Goal: Use online tool/utility: Utilize a website feature to perform a specific function

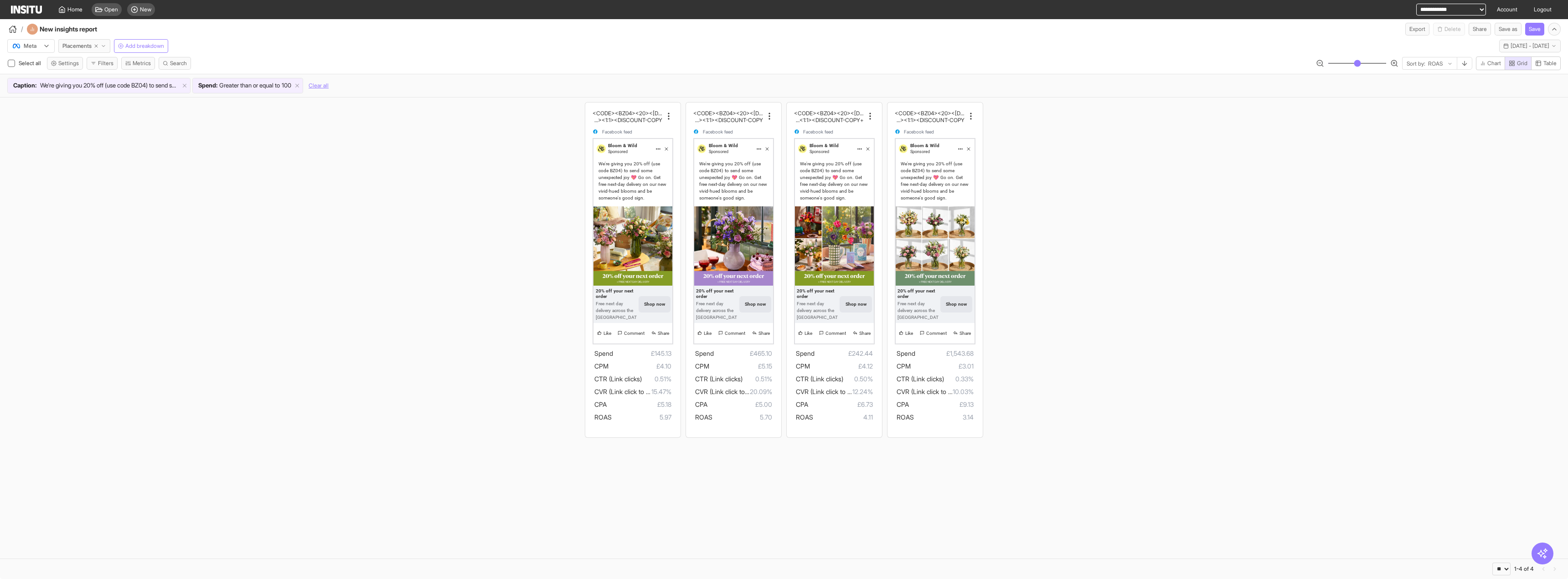
select select "**"
click at [1353, 63] on input "range" at bounding box center [1357, 63] width 59 height 1
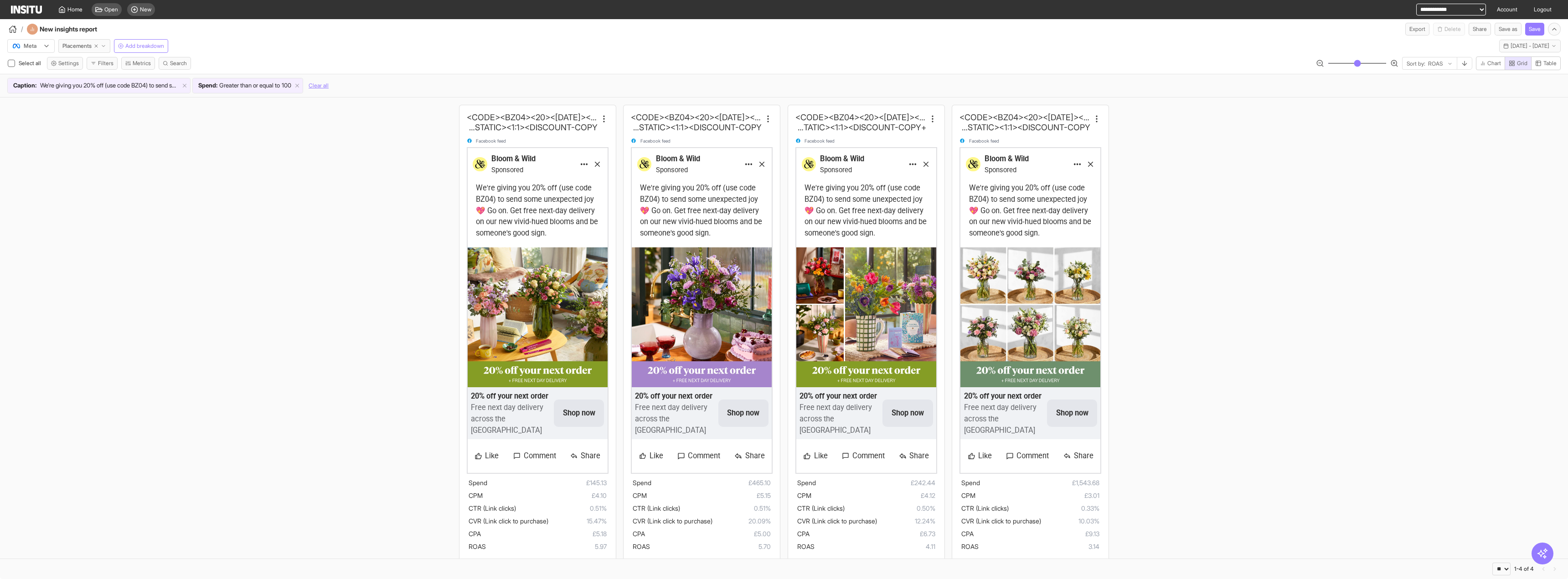
drag, startPoint x: 1353, startPoint y: 60, endPoint x: 1363, endPoint y: 75, distance: 18.0
click at [1363, 64] on input "range" at bounding box center [1357, 63] width 59 height 1
click at [104, 44] on icon "button" at bounding box center [103, 46] width 5 height 5
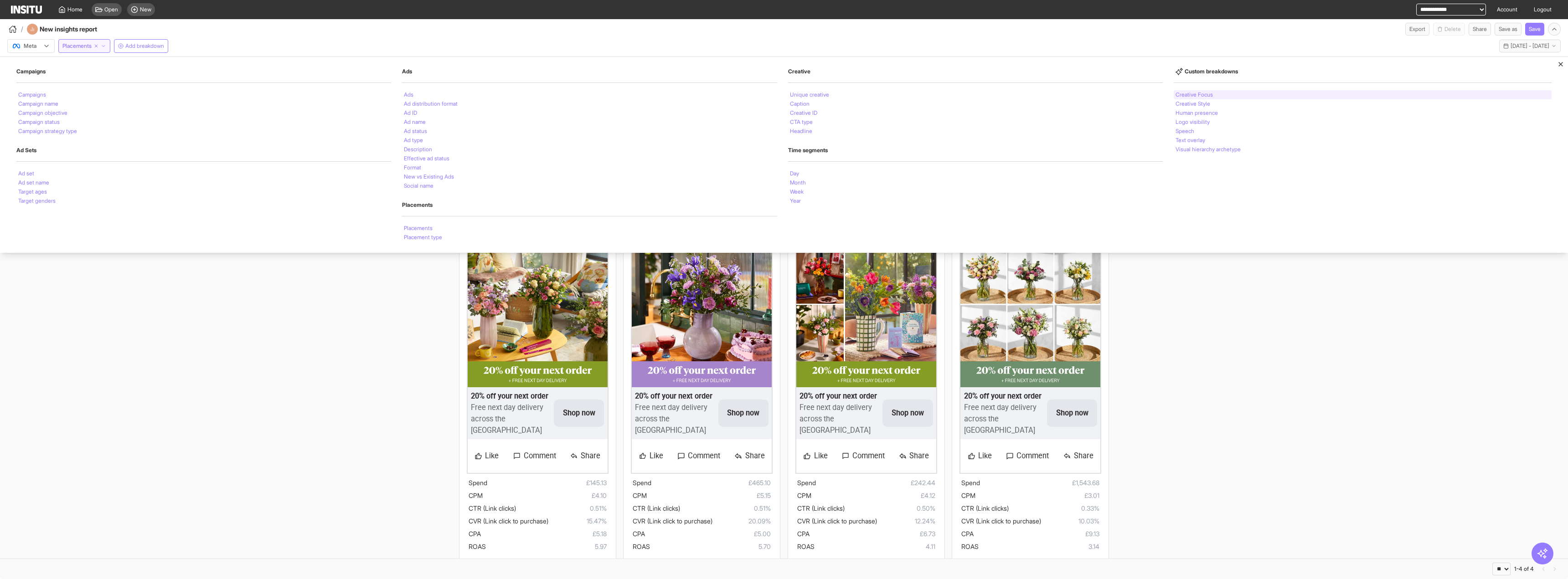
click at [1214, 98] on div "Creative Focus" at bounding box center [1362, 94] width 378 height 9
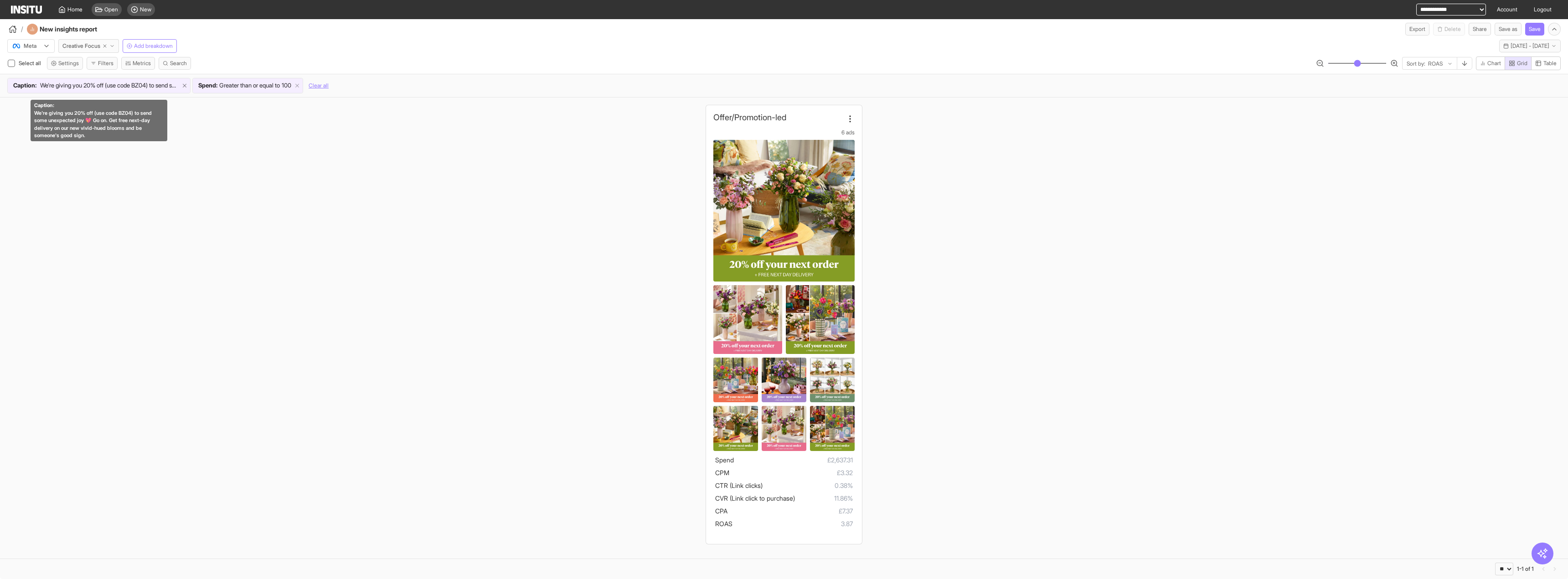
click at [184, 88] on icon at bounding box center [184, 86] width 6 height 6
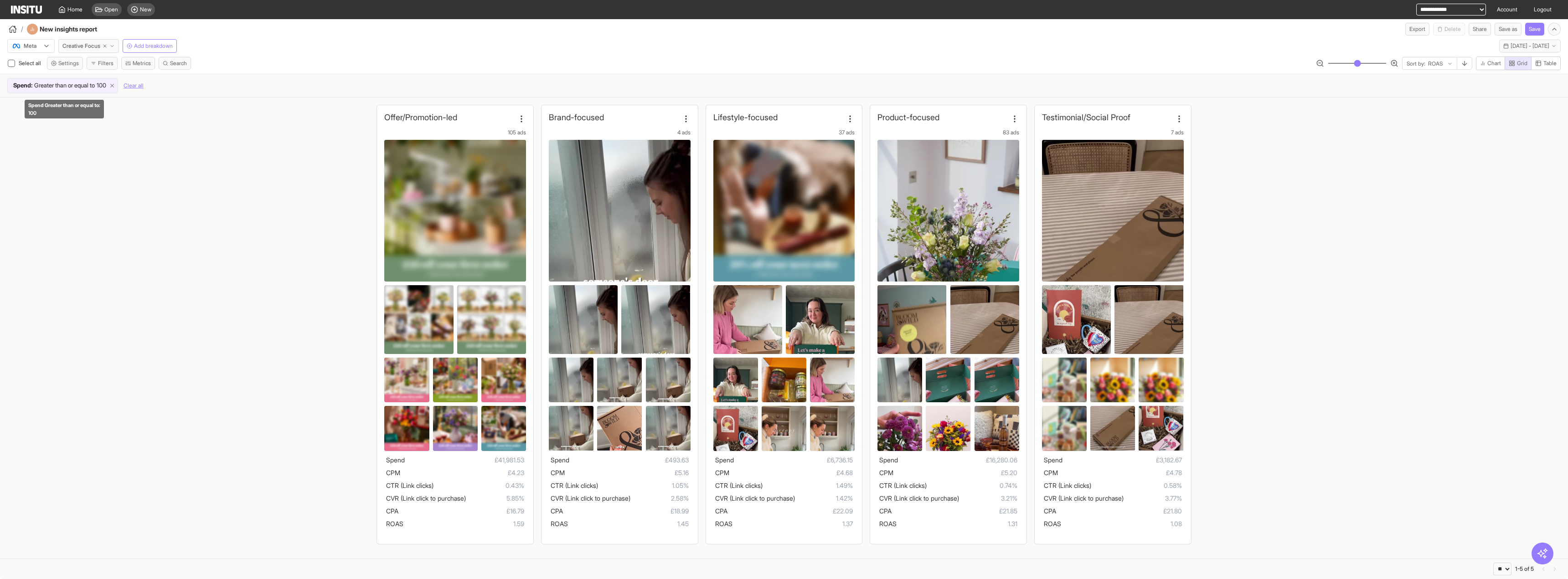
click at [115, 87] on icon at bounding box center [112, 86] width 6 height 6
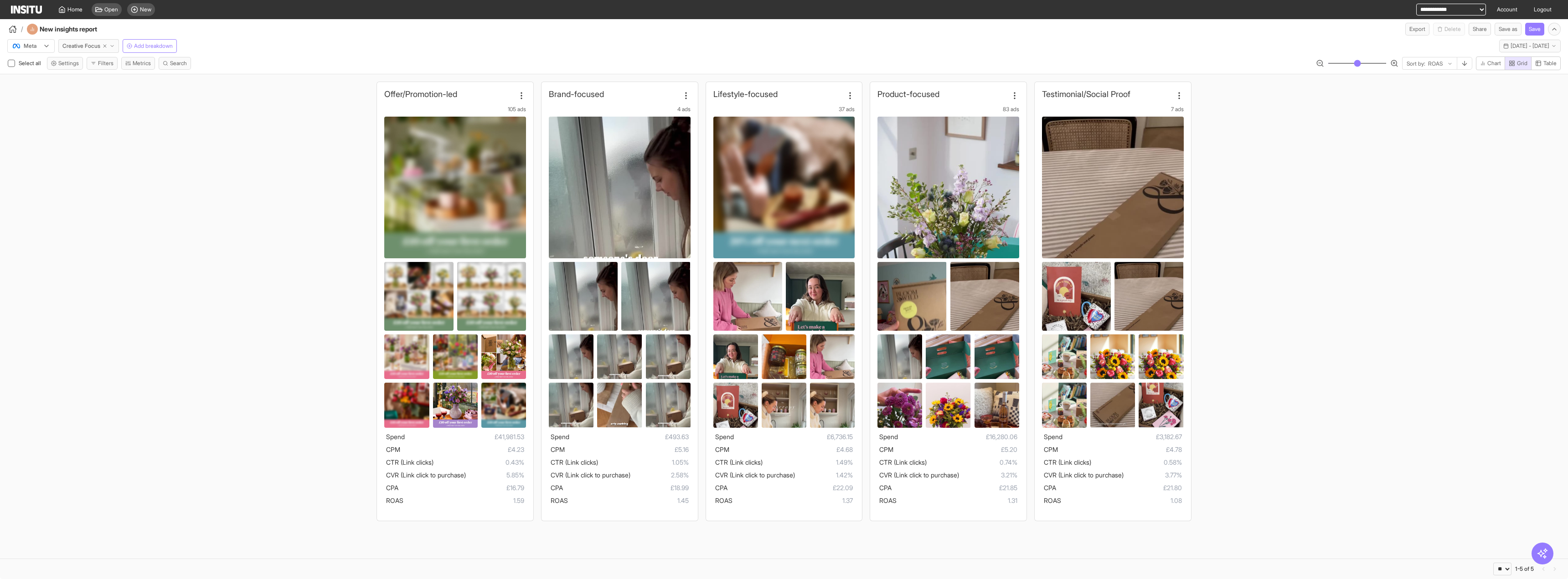
type input "**"
click at [1351, 64] on input "range" at bounding box center [1357, 63] width 59 height 1
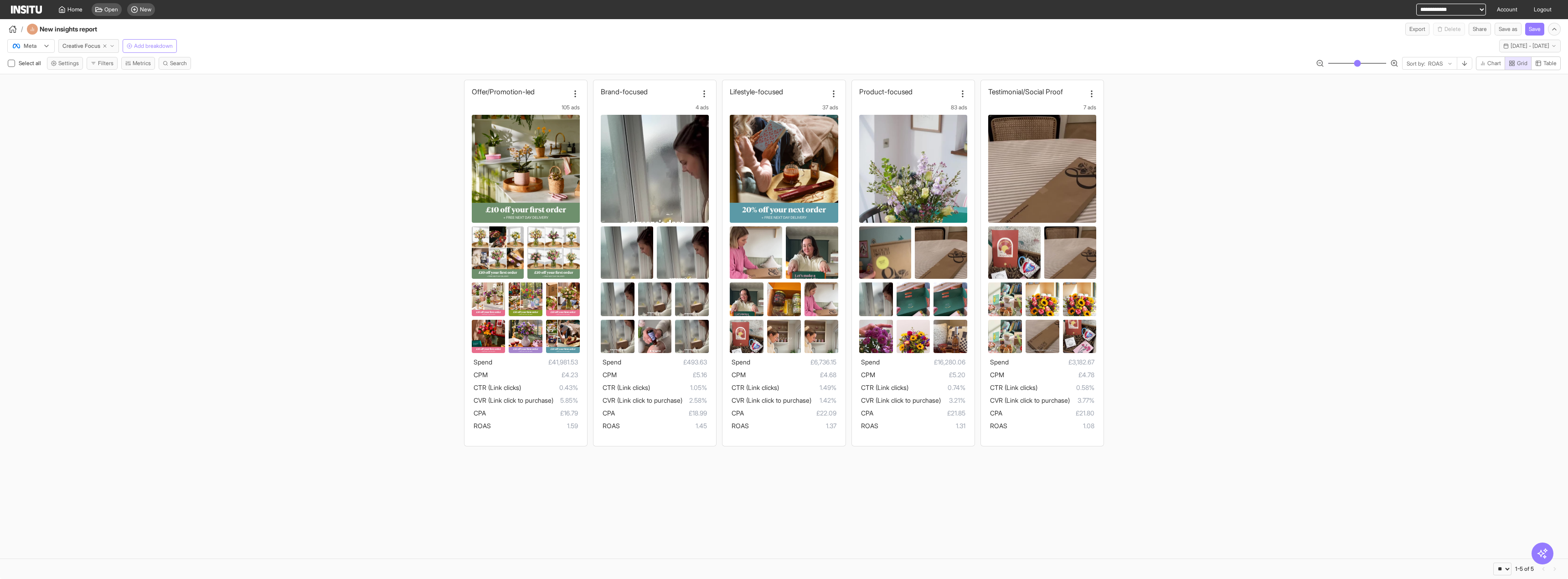
click at [163, 47] on span "Add breakdown" at bounding box center [153, 46] width 39 height 7
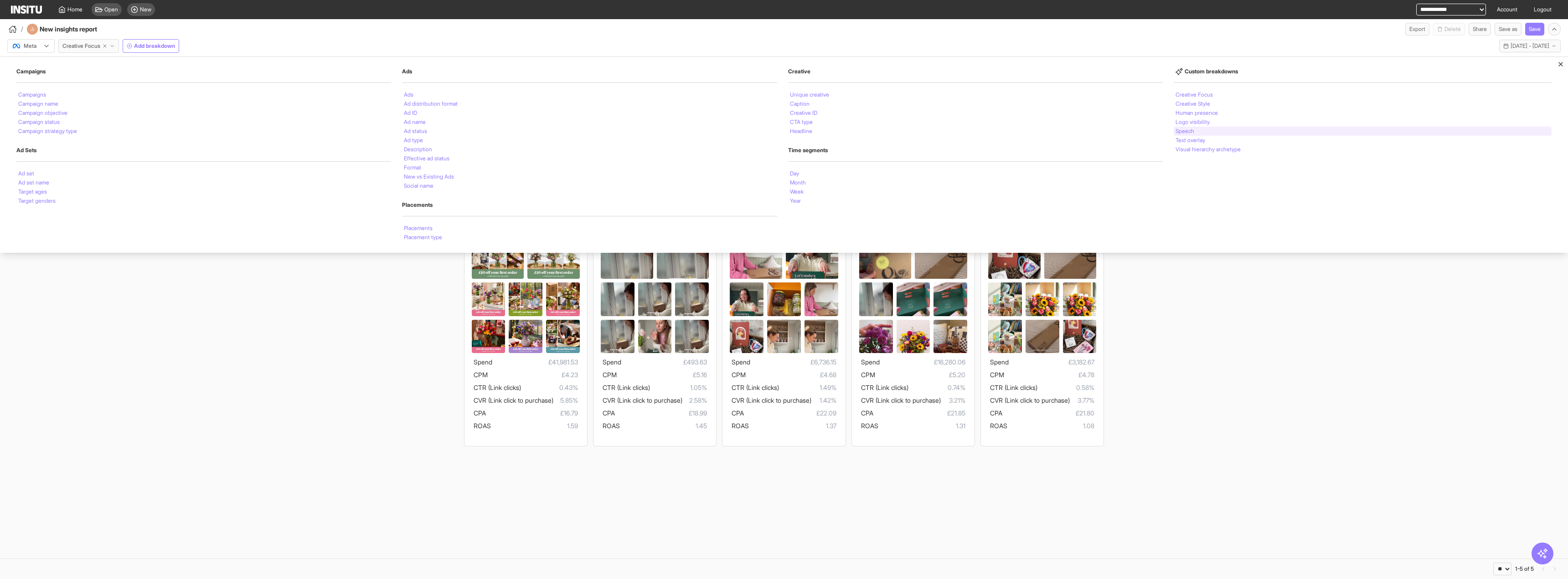
click at [1204, 133] on div "Speech" at bounding box center [1362, 131] width 378 height 9
